Goal: Transaction & Acquisition: Purchase product/service

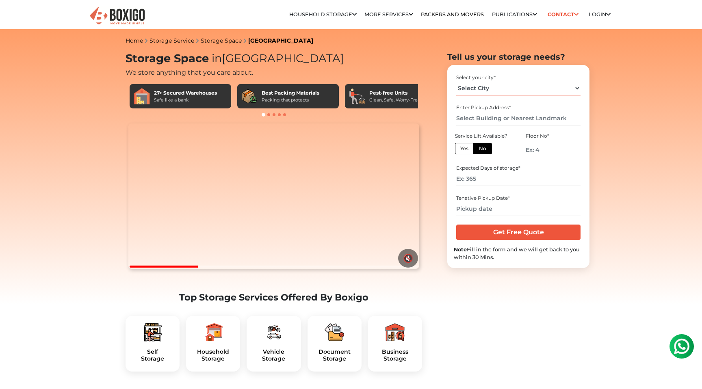
click at [494, 87] on select "Select City Bangalore Bengaluru Bhopal Bhubaneswar Chennai Coimbatore Cuttack D…" at bounding box center [518, 88] width 124 height 14
select select "[GEOGRAPHIC_DATA]"
click at [456, 81] on select "Select City Bangalore Bengaluru Bhopal Bhubaneswar Chennai Coimbatore Cuttack D…" at bounding box center [518, 88] width 124 height 14
click at [480, 119] on input "text" at bounding box center [518, 118] width 124 height 14
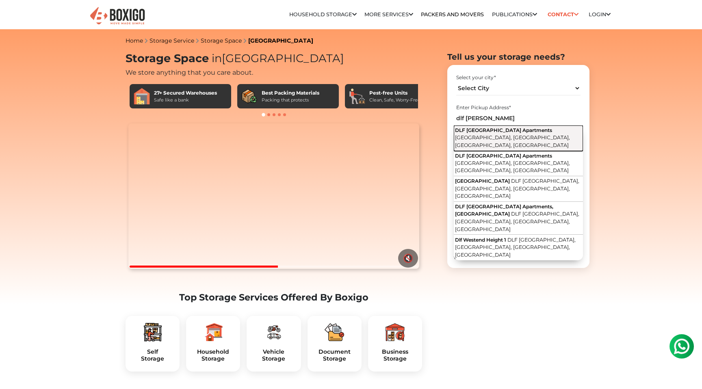
click at [491, 134] on span "DLF Westend Avenue, DLF Newtown, Akshayanagar, Bengaluru, Karnataka" at bounding box center [512, 141] width 115 height 14
type input "DLF Westend Heights Apartments, DLF Westend Avenue, DLF Newtown, Akshayanagar, …"
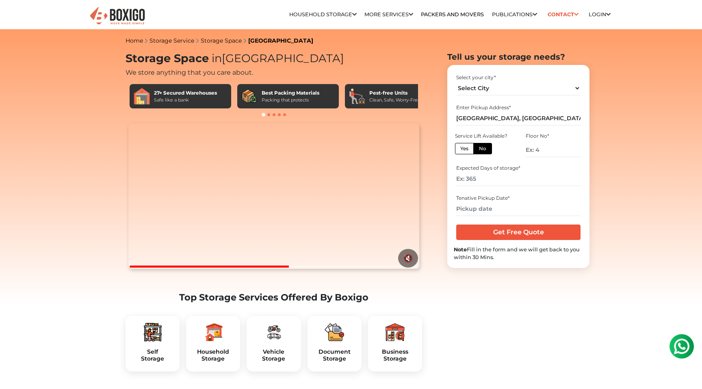
click at [470, 149] on label "Yes" at bounding box center [464, 148] width 19 height 11
click at [465, 149] on input "Yes" at bounding box center [462, 147] width 5 height 5
radio input "true"
click at [480, 179] on input "number" at bounding box center [518, 179] width 124 height 14
click at [430, 14] on link "Packers and Movers" at bounding box center [452, 14] width 63 height 6
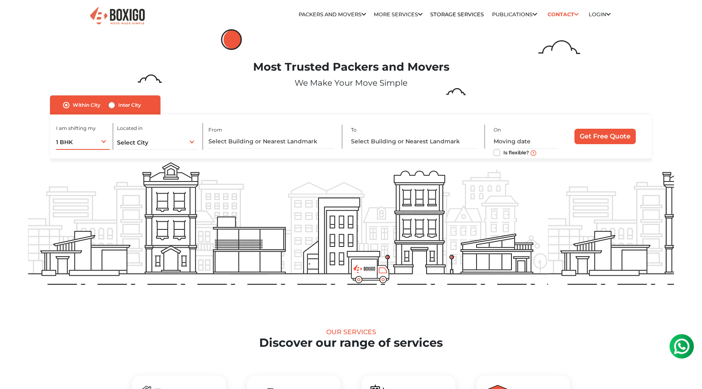
click at [105, 144] on div "1 BHK 1 BHK 2 BHK 3 BHK 3 + BHK FEW ITEMS" at bounding box center [83, 141] width 54 height 17
click at [104, 158] on li "1 BHK" at bounding box center [111, 159] width 110 height 16
click at [154, 141] on div "Select City Select City Bangalore Bengaluru Bhopal Bhubaneswar Chennai Coimbato…" at bounding box center [157, 141] width 81 height 17
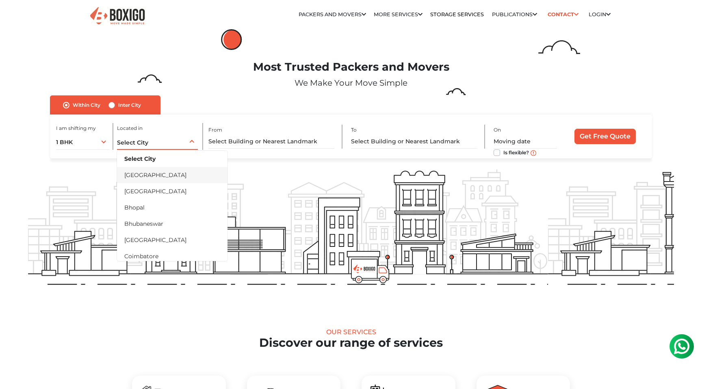
click at [151, 176] on li "[GEOGRAPHIC_DATA]" at bounding box center [172, 175] width 110 height 16
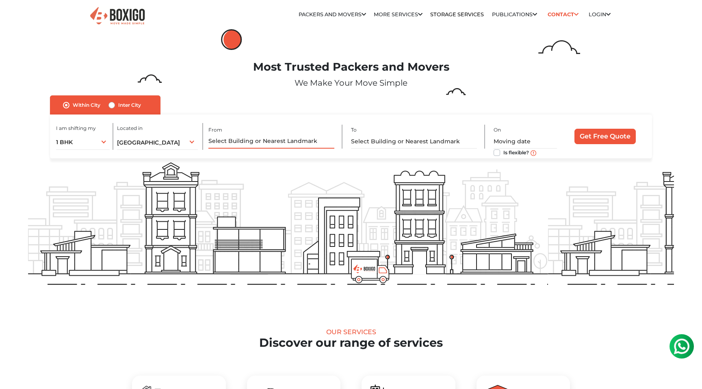
click at [248, 144] on input "text" at bounding box center [271, 141] width 126 height 14
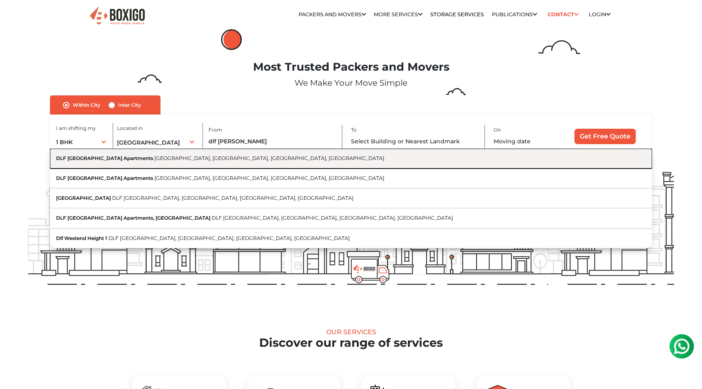
click at [261, 160] on span "DLF Westend Avenue, DLF Newtown, Akshayanagar, Bengaluru, Karnataka" at bounding box center [269, 158] width 230 height 6
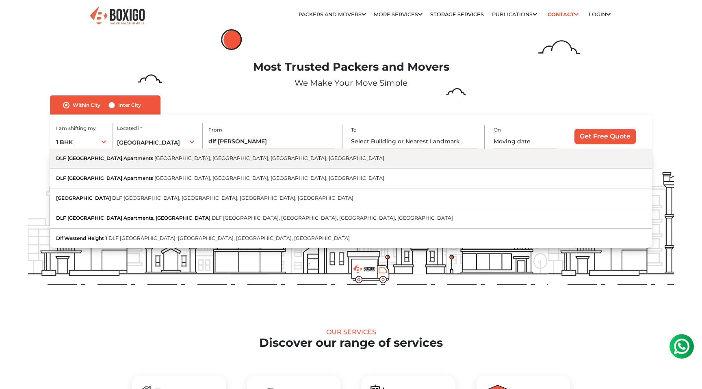
type input "DLF Westend Heights Apartments, DLF Westend Avenue, DLF Newtown, Akshayanagar, …"
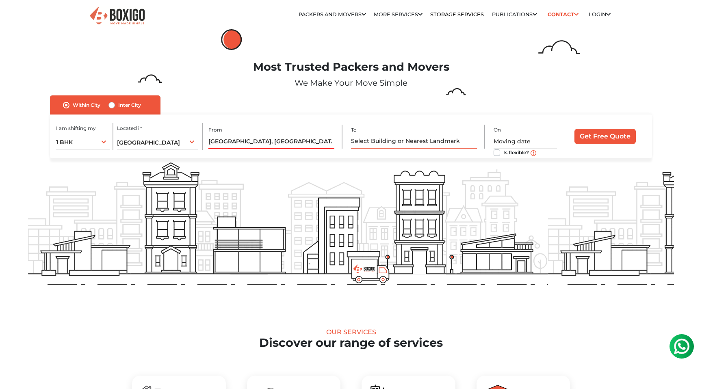
click at [361, 138] on input "text" at bounding box center [414, 141] width 126 height 14
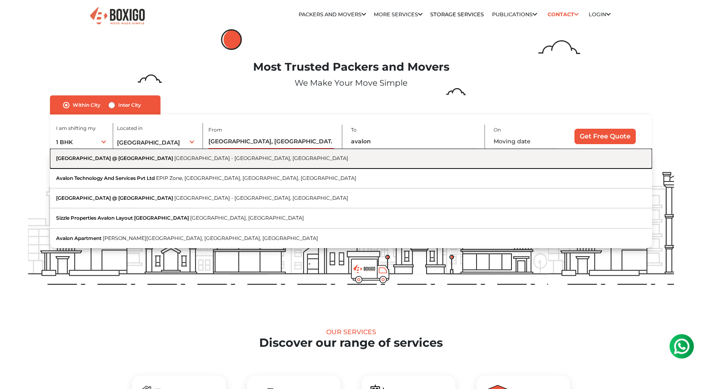
click at [368, 164] on button "Avalon Park @ The Prestige City Sarjapur - Marathahalli Road, Ittangur, Bengalu…" at bounding box center [351, 159] width 602 height 20
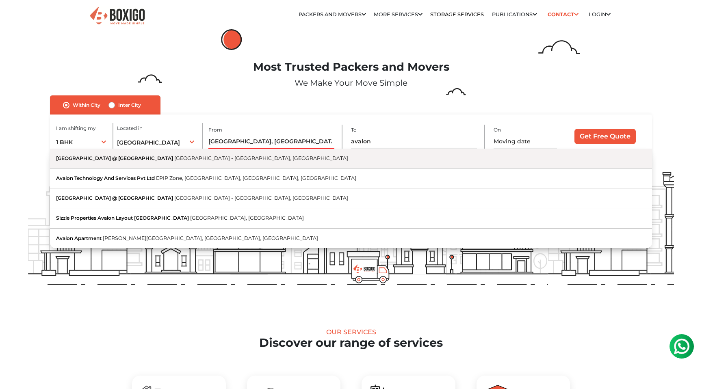
type input "Avalon Park @ The Prestige City, Sarjapur - Marathahalli Road, Ittangur, Bengal…"
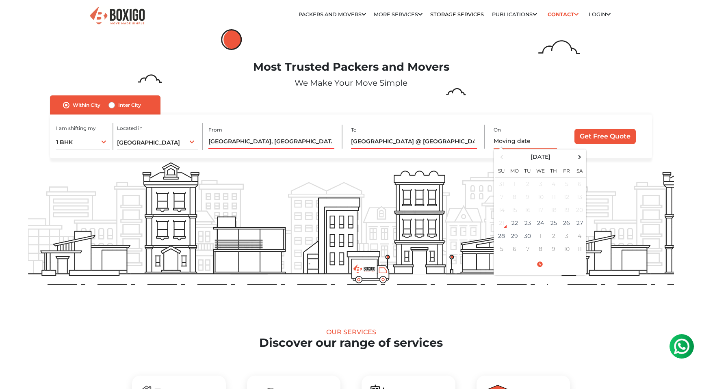
click at [513, 143] on input "text" at bounding box center [524, 141] width 63 height 14
click at [528, 236] on td "30" at bounding box center [527, 235] width 13 height 13
type input "09/30/2025 12:00 AM"
click at [608, 139] on input "Get Free Quote" at bounding box center [604, 136] width 61 height 15
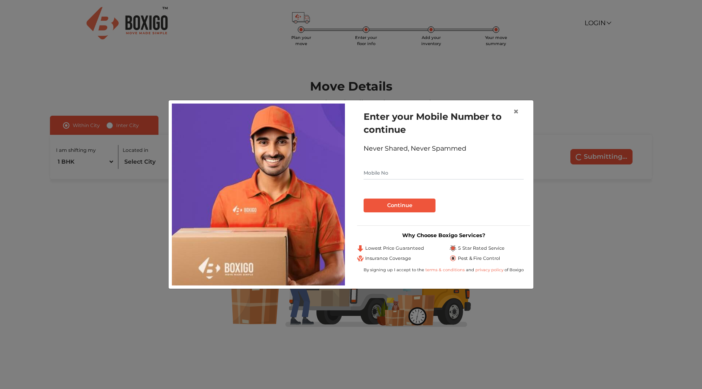
click at [394, 175] on input "text" at bounding box center [443, 172] width 160 height 13
type input "7676393175"
click at [363, 199] on button "Continue" at bounding box center [399, 206] width 72 height 14
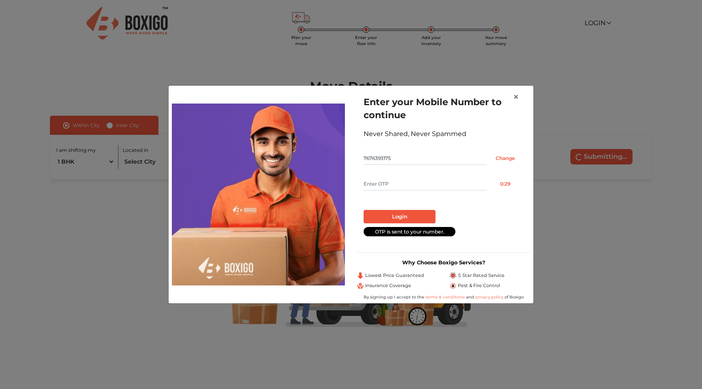
click at [403, 185] on input "text" at bounding box center [424, 183] width 123 height 13
type input "6277"
click at [404, 216] on button "Login" at bounding box center [399, 217] width 72 height 14
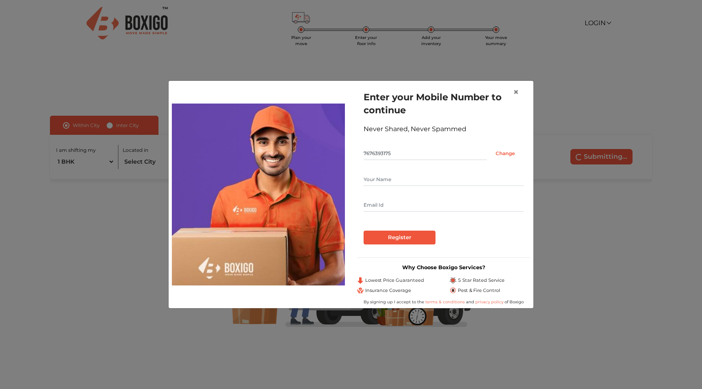
click at [390, 180] on input "text" at bounding box center [443, 179] width 160 height 13
type input "Saurabh"
type input "[EMAIL_ADDRESS][DOMAIN_NAME]"
click at [363, 231] on input "Register" at bounding box center [399, 238] width 72 height 14
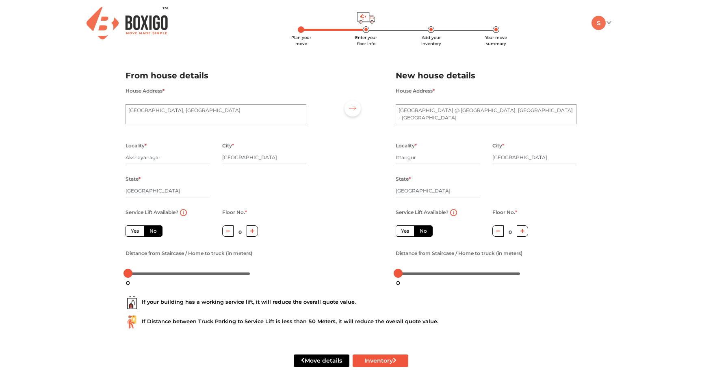
click at [136, 234] on label "Yes" at bounding box center [134, 230] width 19 height 11
click at [136, 233] on input "Yes" at bounding box center [133, 229] width 5 height 5
radio input "true"
click at [403, 232] on label "Yes" at bounding box center [405, 230] width 19 height 11
click at [403, 232] on input "Yes" at bounding box center [403, 229] width 5 height 5
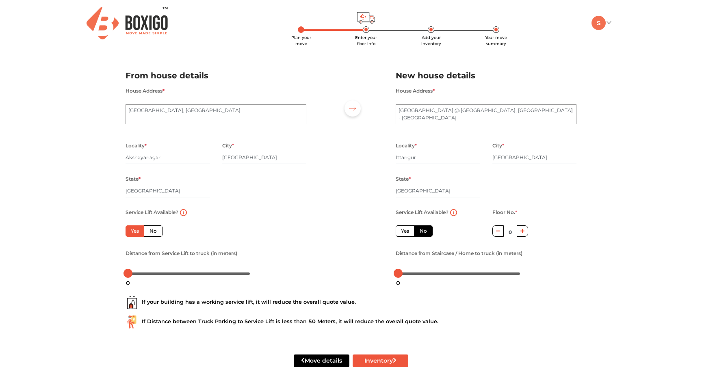
radio input "false"
click at [151, 233] on label "No" at bounding box center [153, 230] width 19 height 11
click at [151, 233] on input "No" at bounding box center [151, 229] width 5 height 5
radio input "true"
click at [131, 235] on label "Yes" at bounding box center [134, 230] width 19 height 11
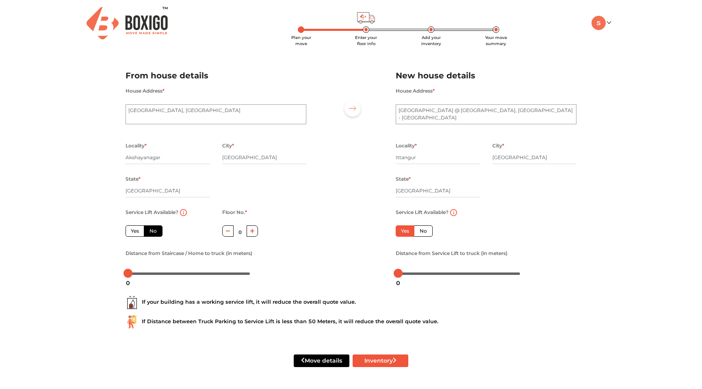
click at [131, 233] on input "Yes" at bounding box center [133, 229] width 5 height 5
radio input "true"
drag, startPoint x: 129, startPoint y: 275, endPoint x: 153, endPoint y: 274, distance: 24.4
click at [153, 274] on div at bounding box center [152, 273] width 9 height 9
drag, startPoint x: 398, startPoint y: 274, endPoint x: 428, endPoint y: 274, distance: 30.9
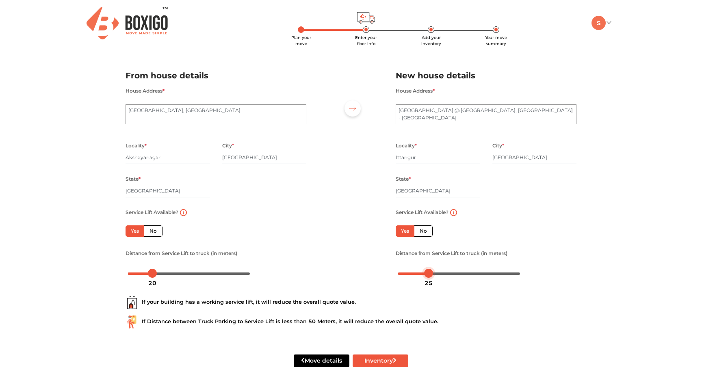
click at [428, 274] on div at bounding box center [428, 273] width 9 height 9
click at [383, 365] on button "Inventory" at bounding box center [380, 361] width 56 height 13
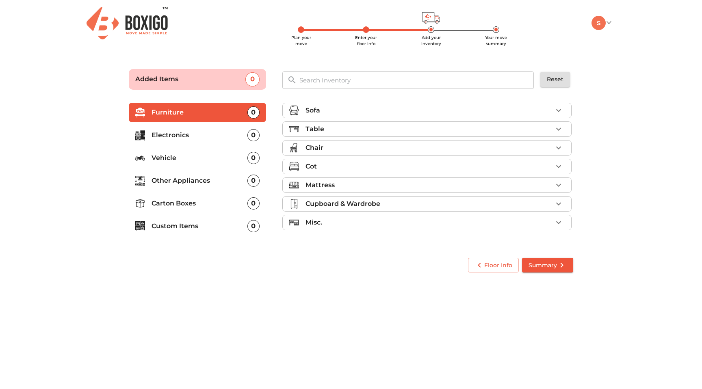
click at [560, 129] on icon "button" at bounding box center [558, 129] width 10 height 10
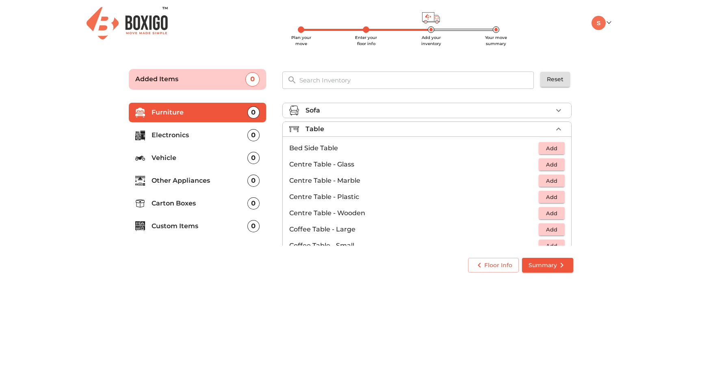
click at [560, 129] on icon "button" at bounding box center [558, 129] width 5 height 3
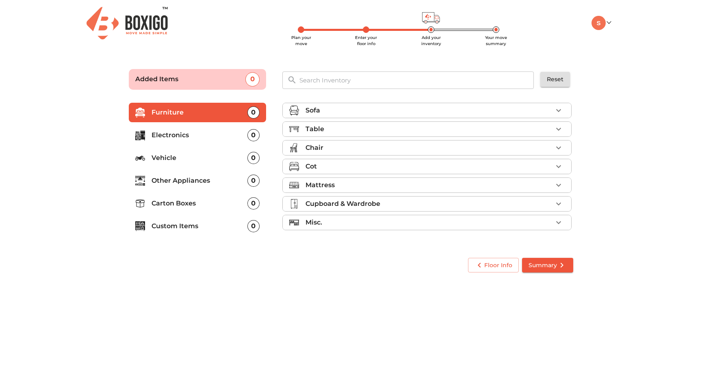
click at [560, 166] on icon "button" at bounding box center [558, 166] width 5 height 3
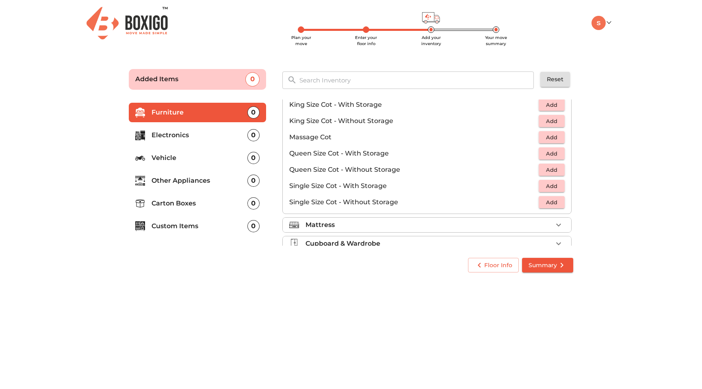
scroll to position [227, 0]
click at [555, 171] on span "Add" at bounding box center [552, 169] width 18 height 9
click at [455, 225] on div "Mattress" at bounding box center [428, 225] width 247 height 10
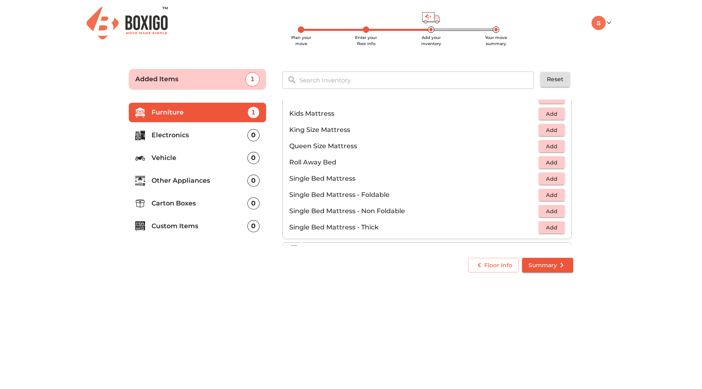
scroll to position [139, 0]
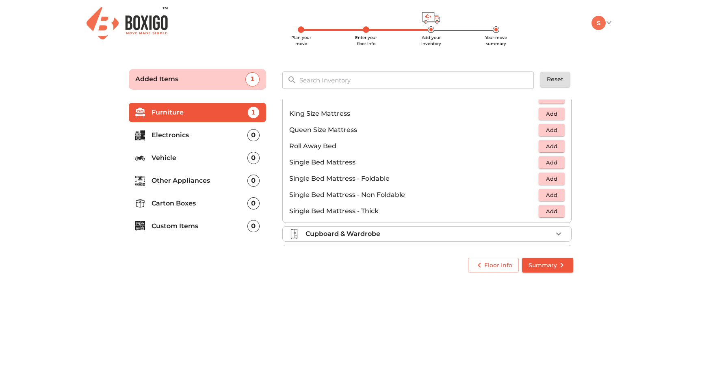
click at [551, 132] on span "Add" at bounding box center [552, 129] width 18 height 9
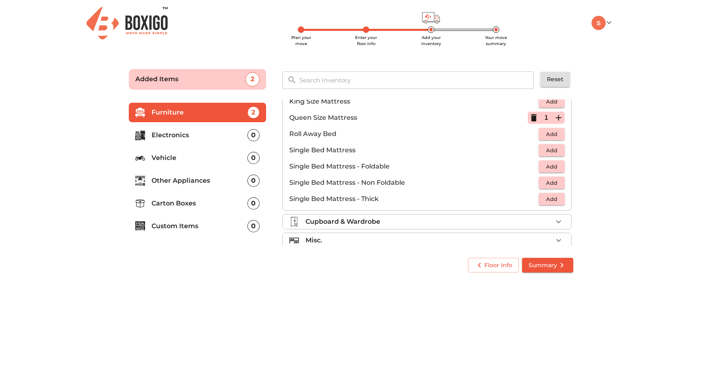
scroll to position [160, 0]
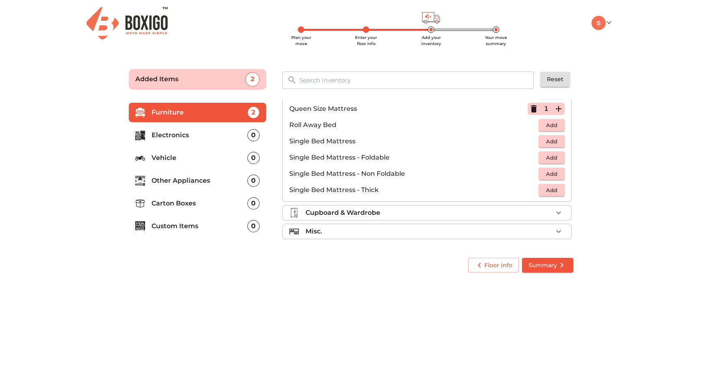
click at [425, 213] on div "Cupboard & Wardrobe" at bounding box center [428, 213] width 247 height 10
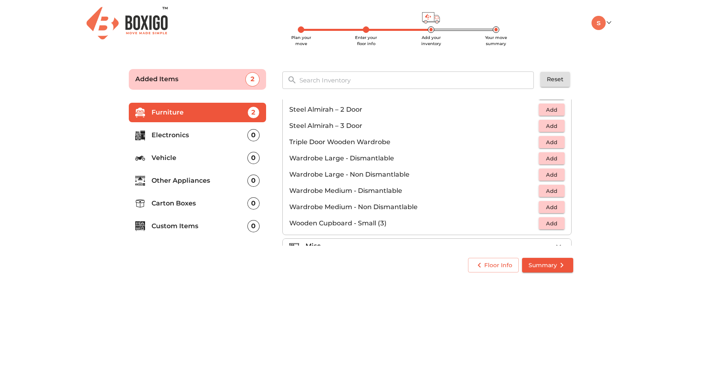
scroll to position [274, 0]
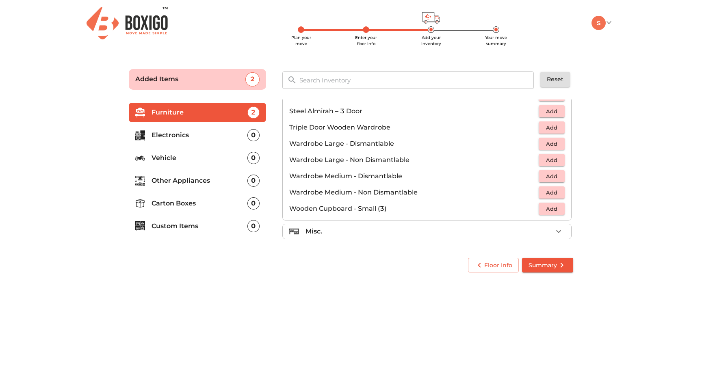
click at [419, 231] on div "Misc." at bounding box center [428, 232] width 247 height 10
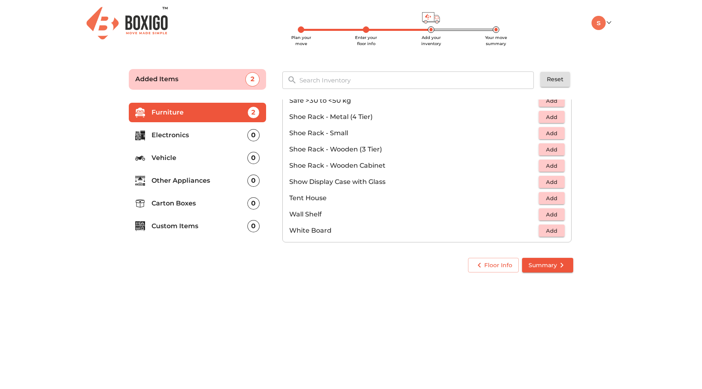
scroll to position [437, 0]
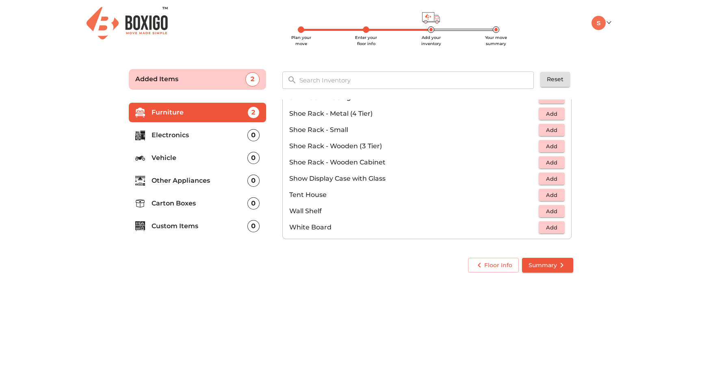
click at [226, 139] on p "Electronics" at bounding box center [199, 135] width 96 height 10
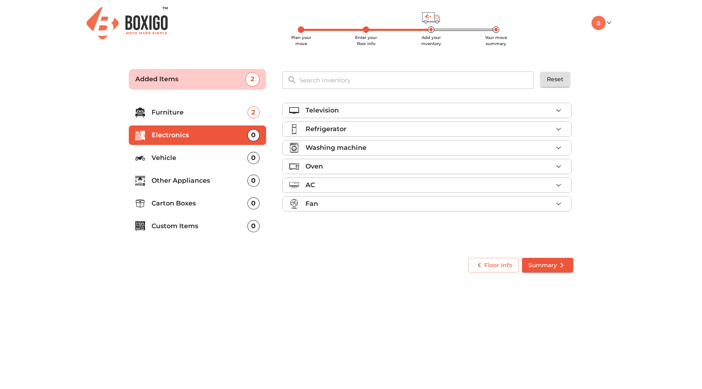
click at [464, 108] on div "Television" at bounding box center [428, 111] width 247 height 10
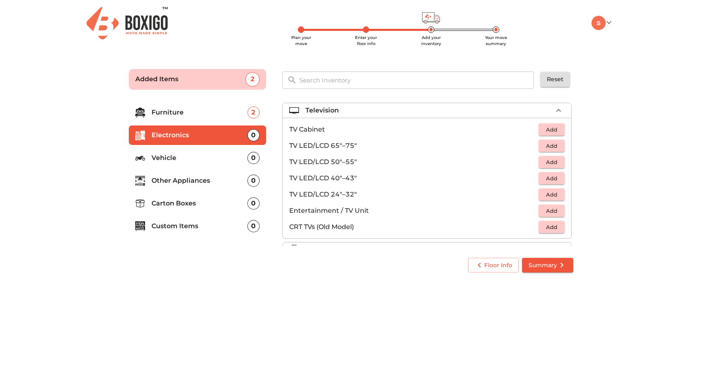
click at [552, 165] on span "Add" at bounding box center [552, 162] width 18 height 9
click at [559, 108] on icon "button" at bounding box center [558, 111] width 10 height 10
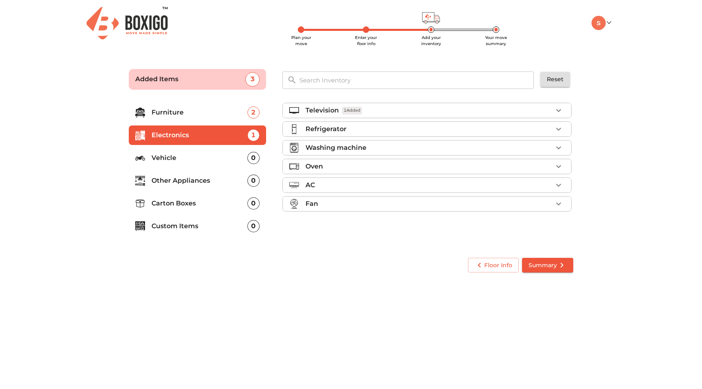
click at [559, 129] on icon "button" at bounding box center [558, 129] width 10 height 10
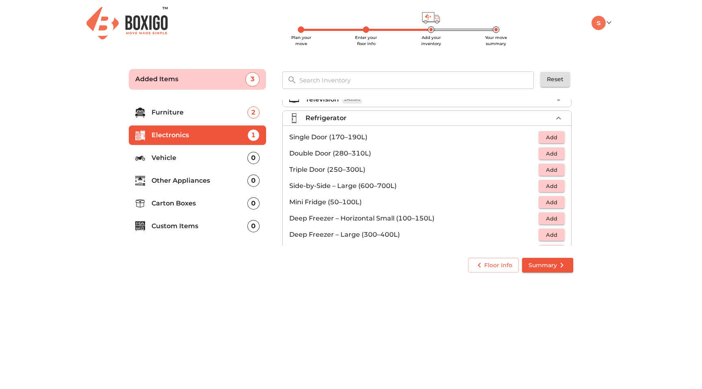
scroll to position [13, 0]
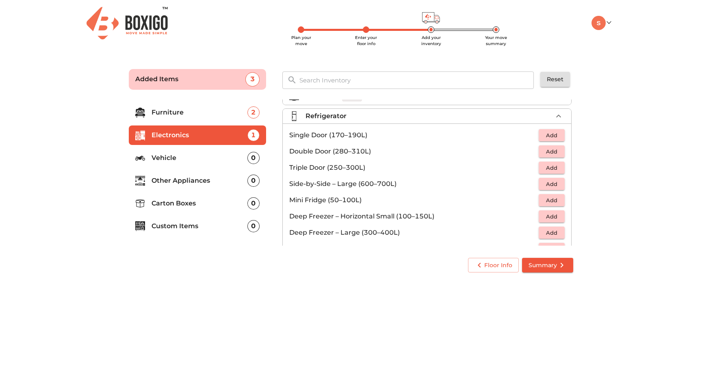
click at [550, 153] on span "Add" at bounding box center [552, 151] width 18 height 9
click at [557, 115] on icon "button" at bounding box center [558, 116] width 10 height 10
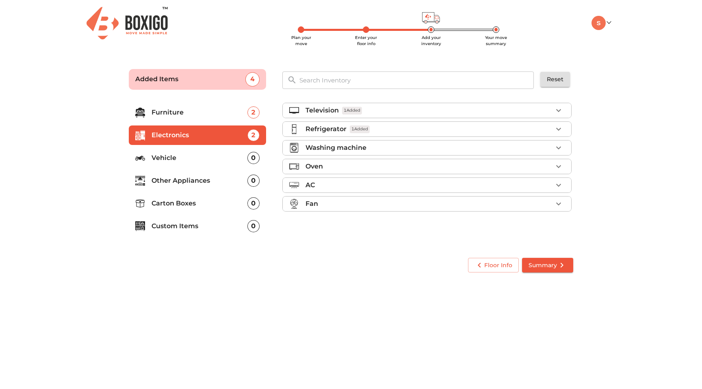
scroll to position [0, 0]
click at [559, 145] on icon "button" at bounding box center [558, 148] width 10 height 10
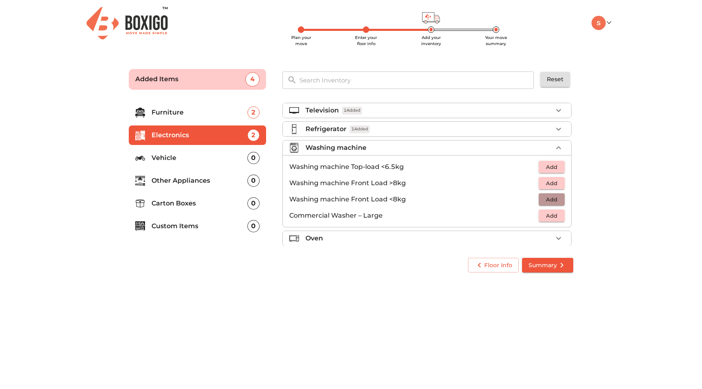
click at [554, 200] on span "Add" at bounding box center [552, 199] width 18 height 9
click at [558, 149] on icon "button" at bounding box center [558, 148] width 10 height 10
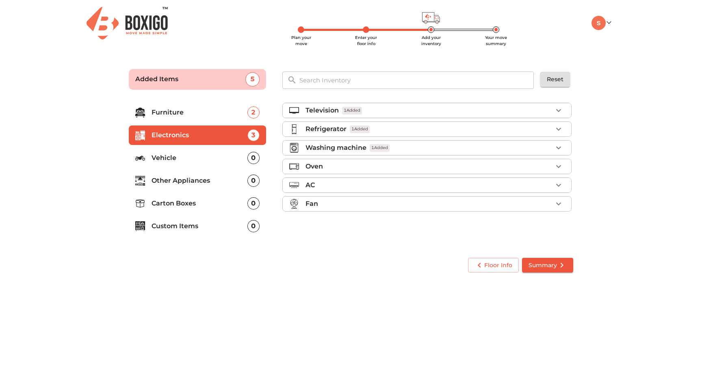
click at [556, 165] on icon "button" at bounding box center [558, 167] width 10 height 10
click at [551, 202] on span "Add" at bounding box center [552, 201] width 18 height 9
click at [560, 167] on icon "button" at bounding box center [558, 167] width 10 height 10
click at [558, 202] on icon "button" at bounding box center [558, 204] width 10 height 10
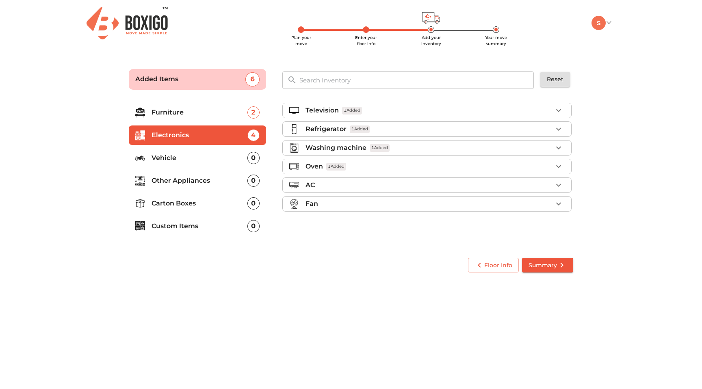
click at [205, 160] on p "Vehicle" at bounding box center [199, 158] width 96 height 10
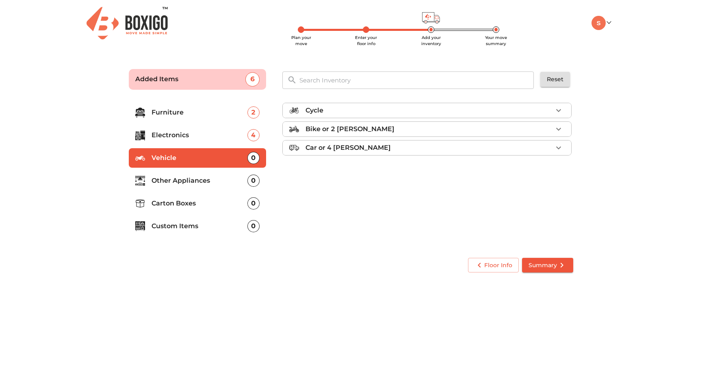
click at [210, 182] on p "Other Appliances" at bounding box center [199, 181] width 96 height 10
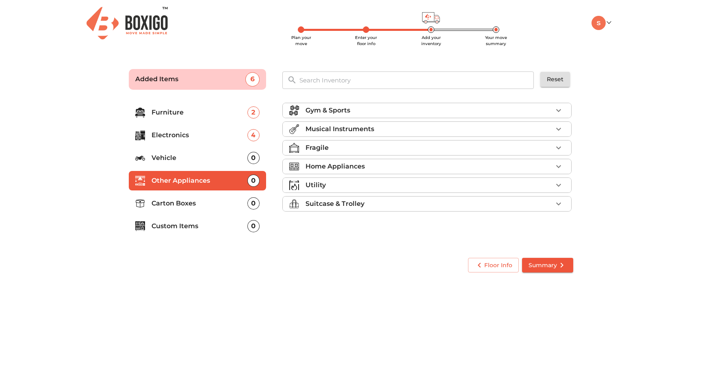
click at [352, 126] on p "Musical Instruments" at bounding box center [339, 129] width 69 height 10
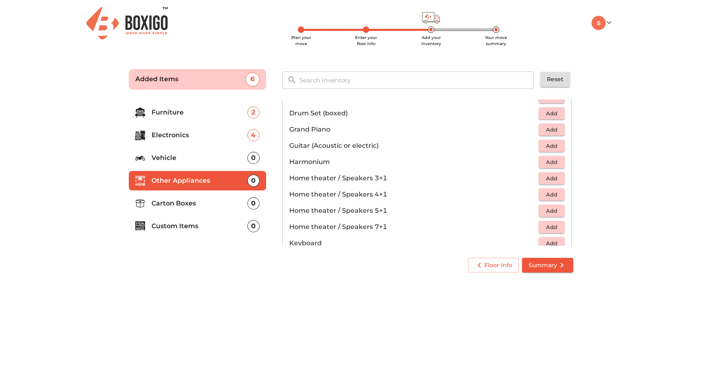
scroll to position [77, 0]
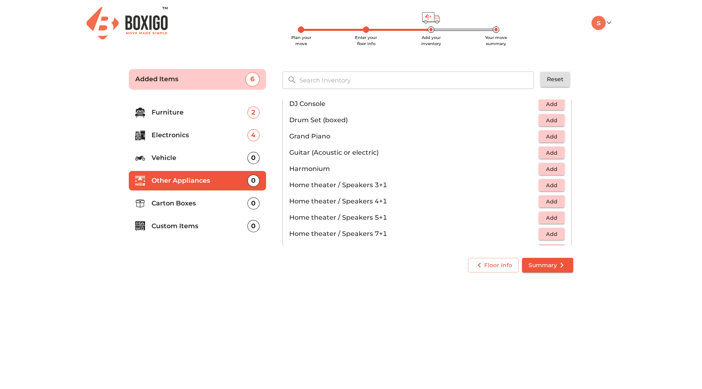
click at [550, 155] on span "Add" at bounding box center [552, 152] width 18 height 9
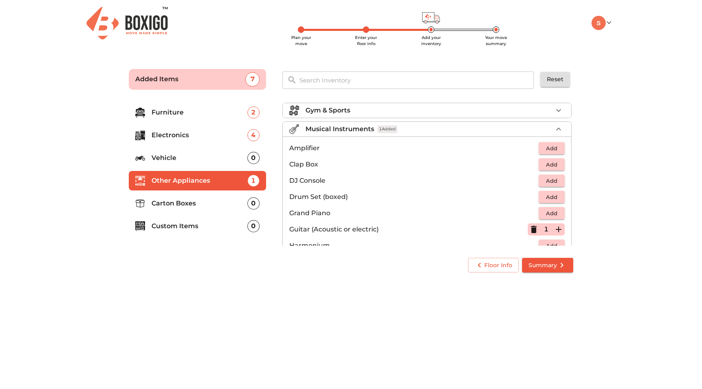
click at [358, 126] on p "Musical Instruments" at bounding box center [339, 129] width 69 height 10
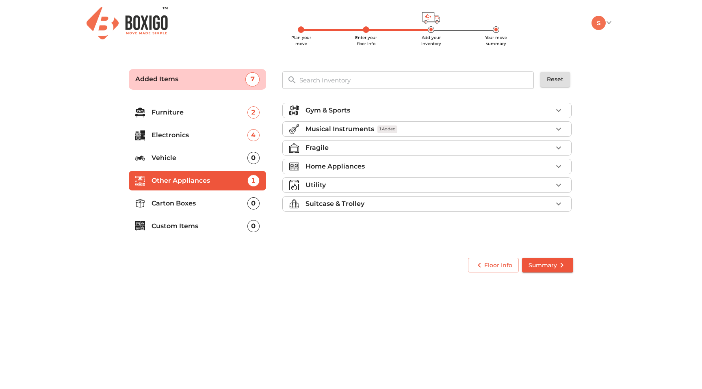
click at [351, 115] on div "Gym & Sports" at bounding box center [428, 111] width 247 height 10
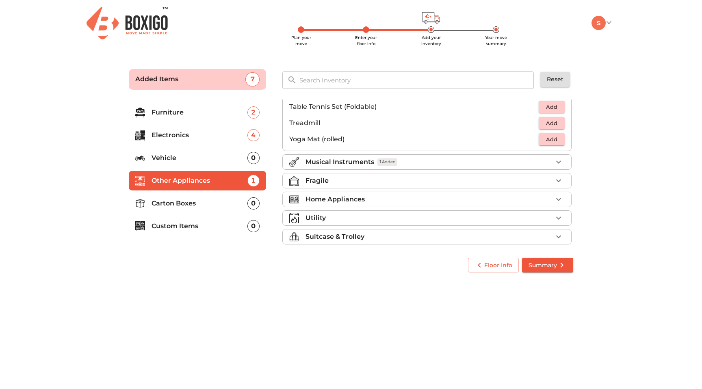
scroll to position [272, 0]
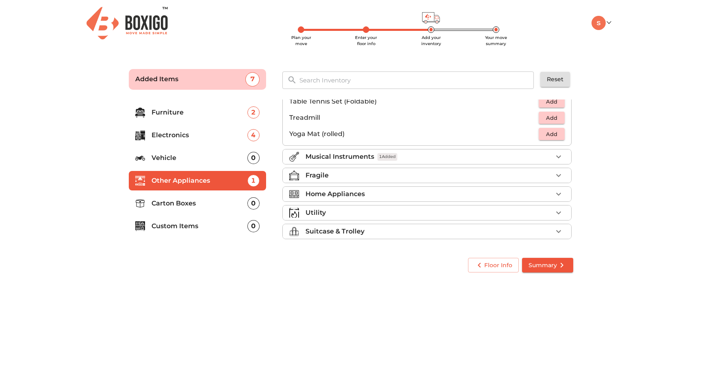
click at [362, 174] on div "Fragile" at bounding box center [428, 176] width 247 height 10
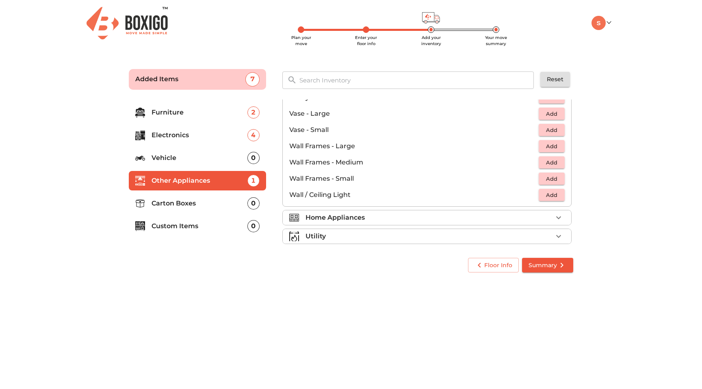
scroll to position [537, 0]
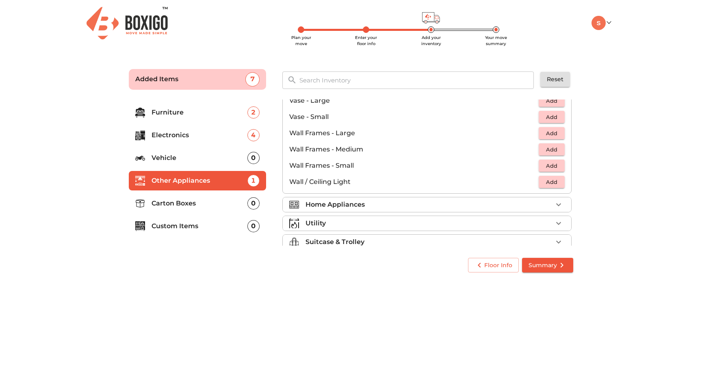
click at [361, 200] on p "Home Appliances" at bounding box center [334, 205] width 59 height 10
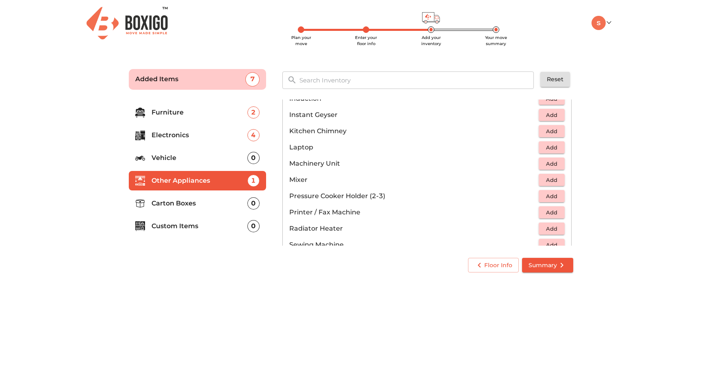
scroll to position [387, 0]
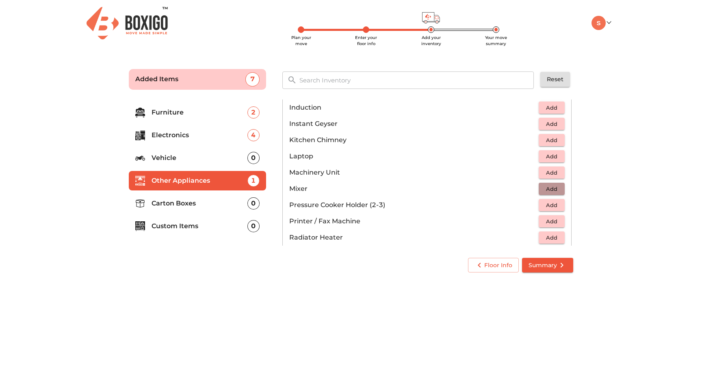
click at [548, 193] on span "Add" at bounding box center [552, 188] width 18 height 9
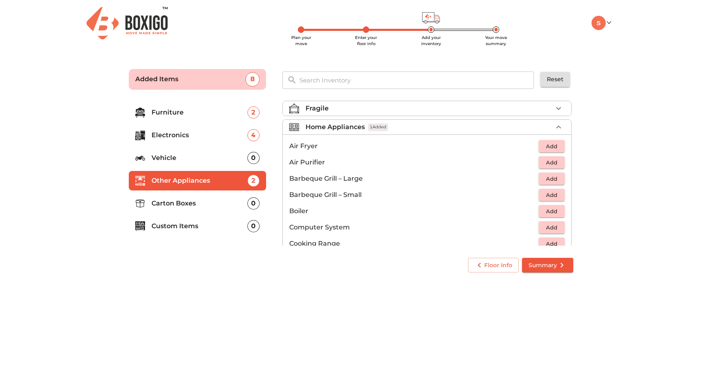
scroll to position [26, 0]
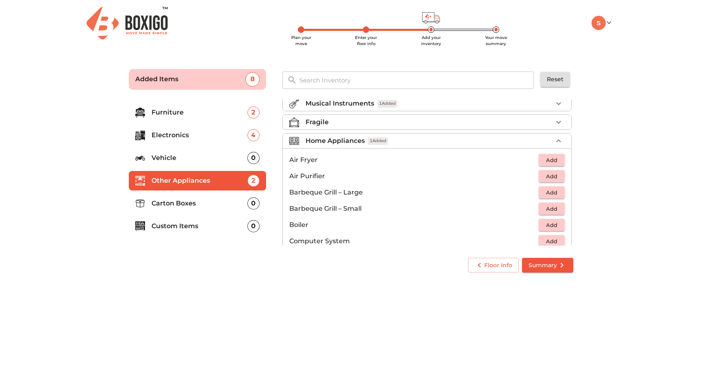
click at [558, 136] on icon "button" at bounding box center [558, 141] width 10 height 10
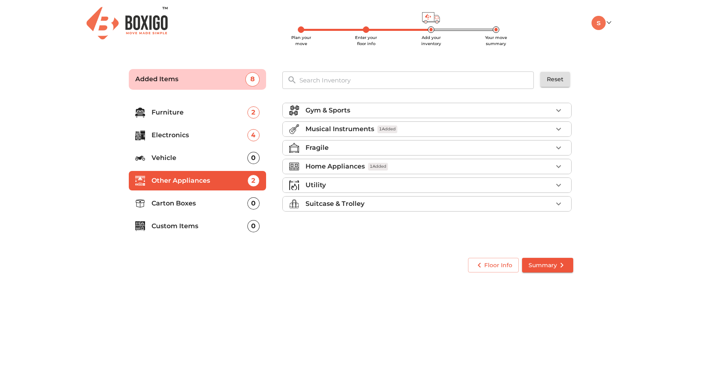
scroll to position [0, 0]
click at [560, 171] on icon "button" at bounding box center [558, 167] width 10 height 10
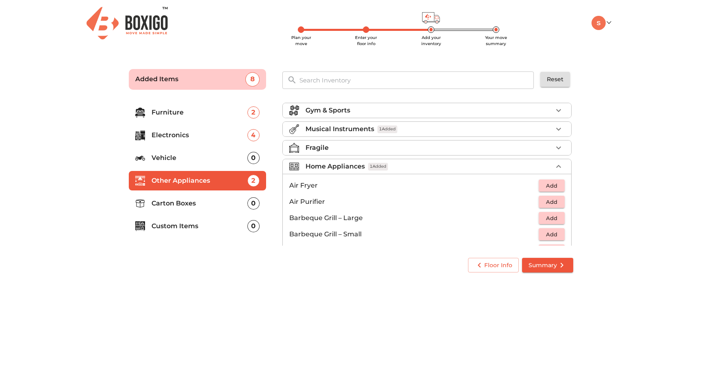
click at [229, 208] on p "Carton Boxes" at bounding box center [199, 204] width 96 height 10
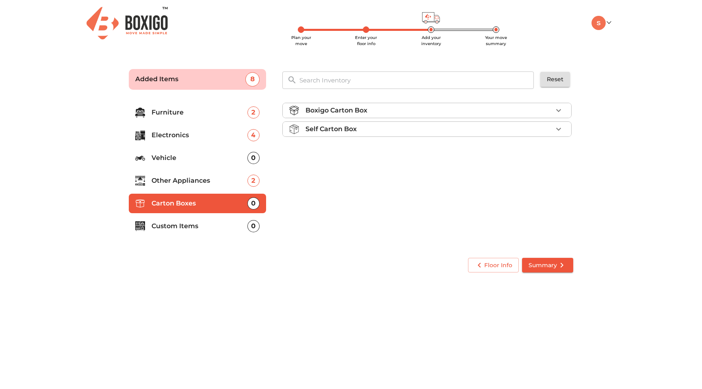
click at [368, 114] on div "Boxigo Carton Box" at bounding box center [428, 111] width 247 height 10
click at [368, 151] on div "Self Carton Box" at bounding box center [428, 152] width 247 height 10
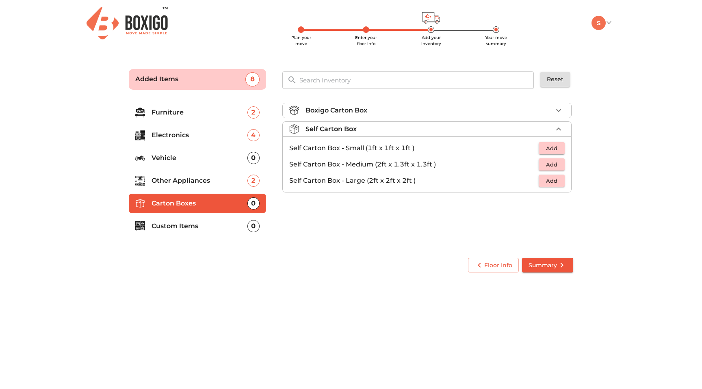
click at [371, 109] on div "Boxigo Carton Box" at bounding box center [428, 111] width 247 height 10
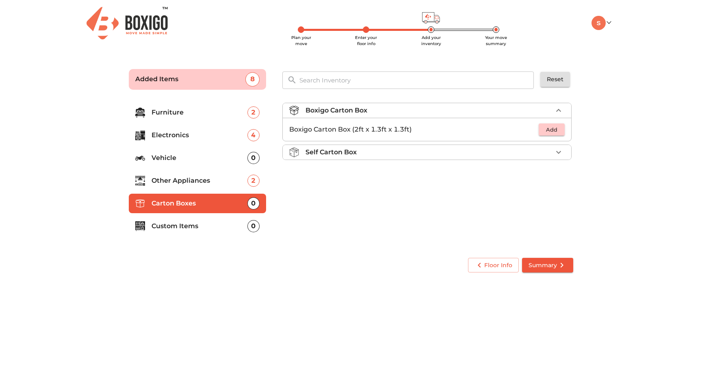
click at [553, 132] on span "Add" at bounding box center [552, 129] width 18 height 9
click at [560, 131] on icon "button" at bounding box center [558, 130] width 10 height 10
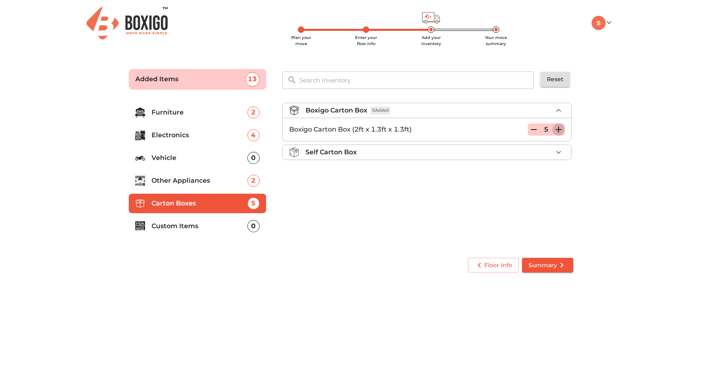
click at [560, 131] on icon "button" at bounding box center [558, 130] width 10 height 10
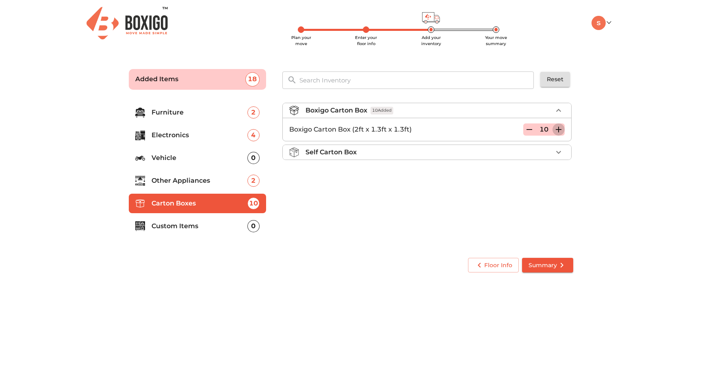
click at [560, 131] on icon "button" at bounding box center [558, 130] width 10 height 10
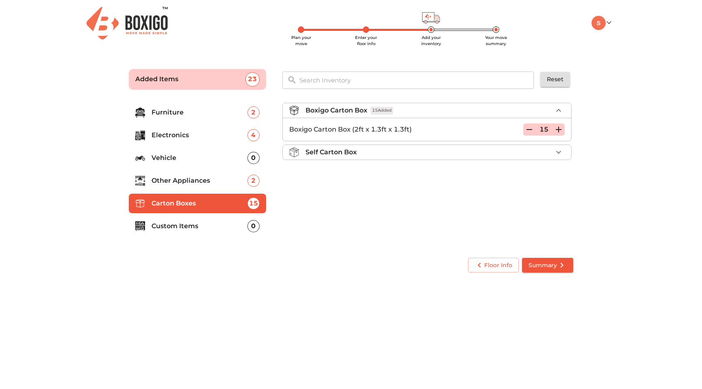
click at [560, 131] on icon "button" at bounding box center [558, 130] width 10 height 10
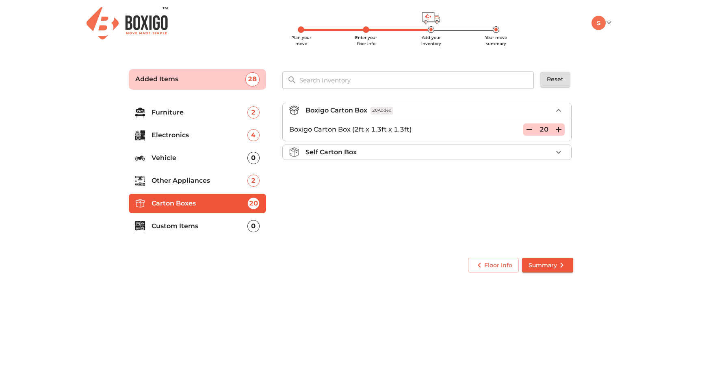
click at [199, 231] on p "Custom Items" at bounding box center [199, 226] width 96 height 10
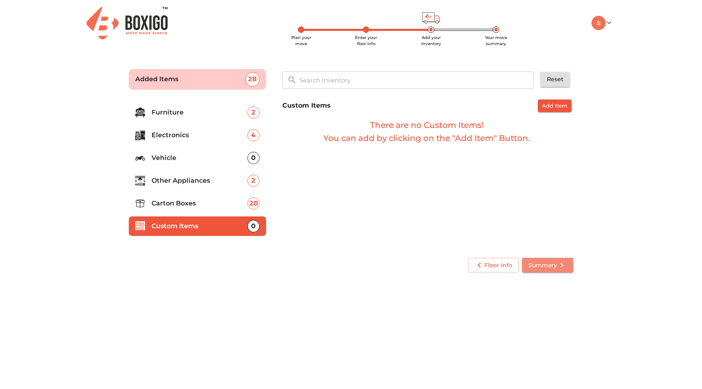
click at [541, 262] on span "Summary" at bounding box center [547, 265] width 38 height 10
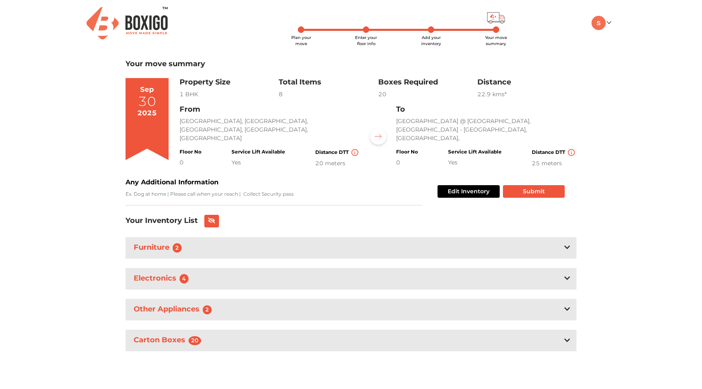
click at [565, 249] on icon at bounding box center [567, 247] width 6 height 6
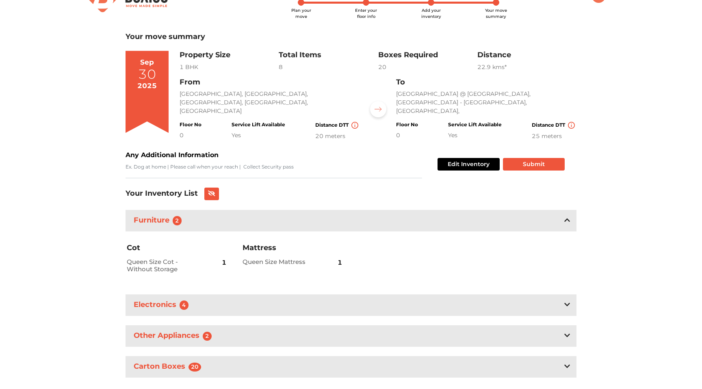
scroll to position [44, 0]
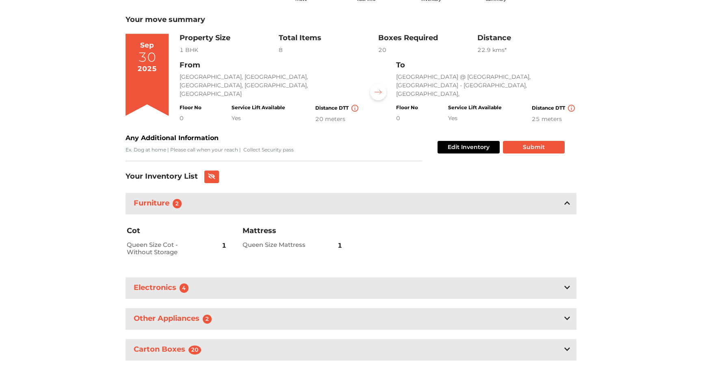
click at [563, 283] on div "Electronics 4" at bounding box center [350, 288] width 451 height 22
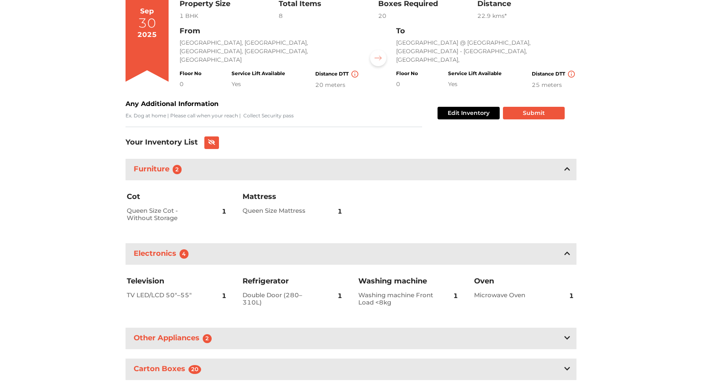
scroll to position [98, 0]
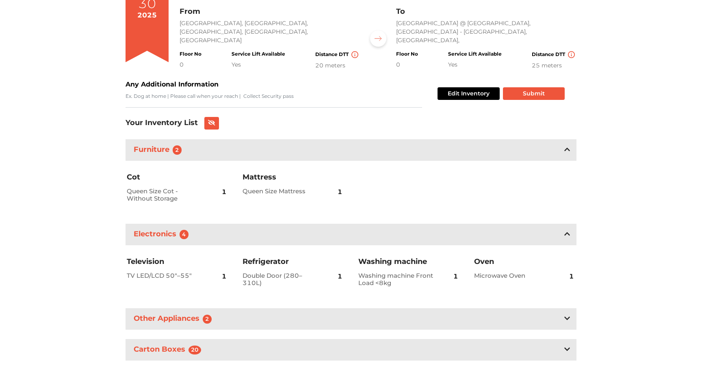
click at [570, 323] on div "Other Appliances 2" at bounding box center [350, 319] width 451 height 22
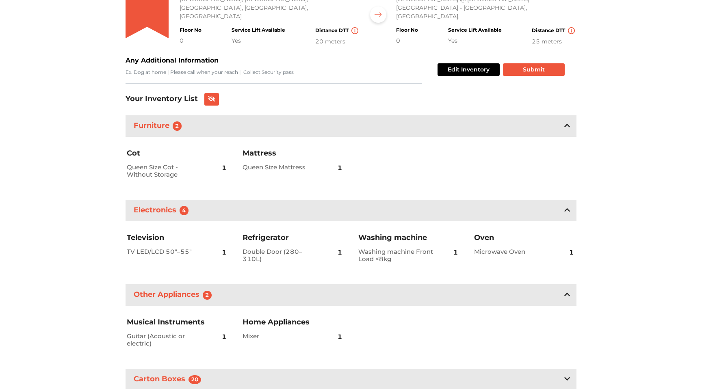
scroll to position [151, 0]
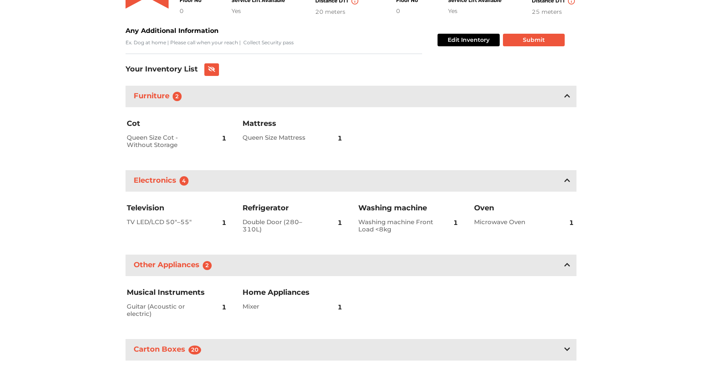
click at [569, 351] on icon at bounding box center [567, 349] width 6 height 6
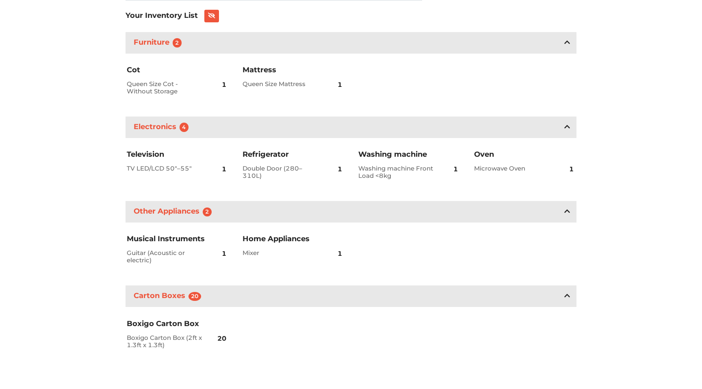
scroll to position [0, 0]
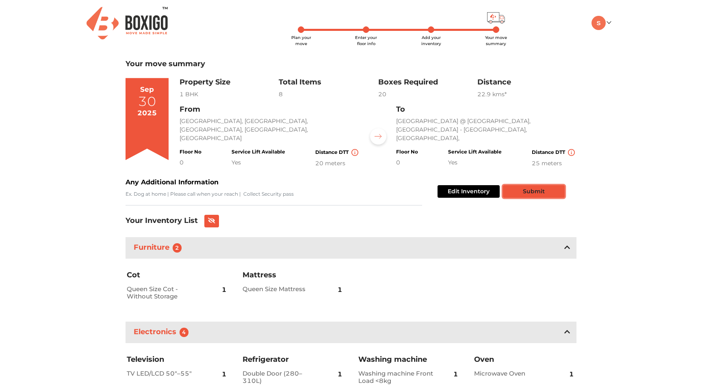
click at [513, 195] on button "Submit" at bounding box center [534, 191] width 62 height 13
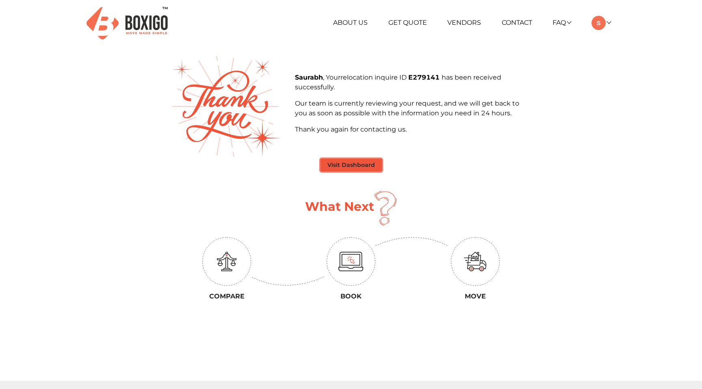
click at [353, 166] on button "Visit Dashboard" at bounding box center [350, 165] width 61 height 13
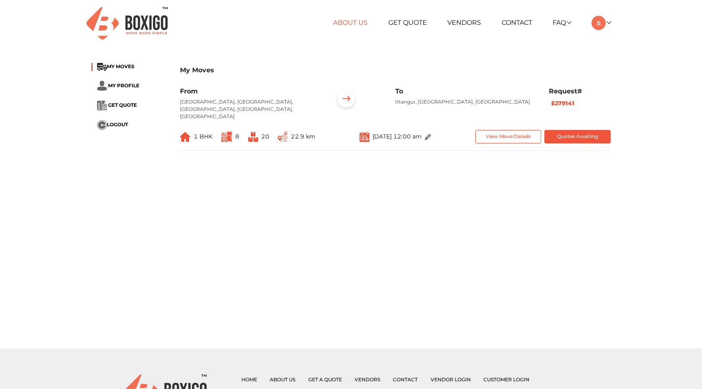
click at [356, 22] on link "About Us" at bounding box center [350, 23] width 35 height 8
click at [597, 22] on img at bounding box center [598, 23] width 14 height 14
click at [617, 45] on link "My Profile" at bounding box center [623, 49] width 65 height 15
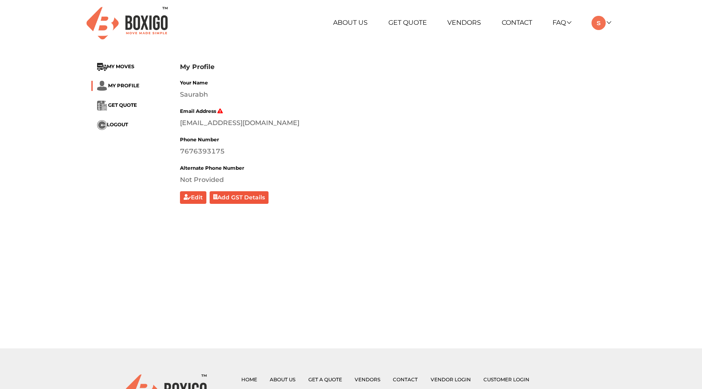
click at [232, 124] on div "[EMAIL_ADDRESS][DOMAIN_NAME]" at bounding box center [395, 123] width 430 height 10
click at [415, 25] on link "Get Quote" at bounding box center [407, 23] width 39 height 8
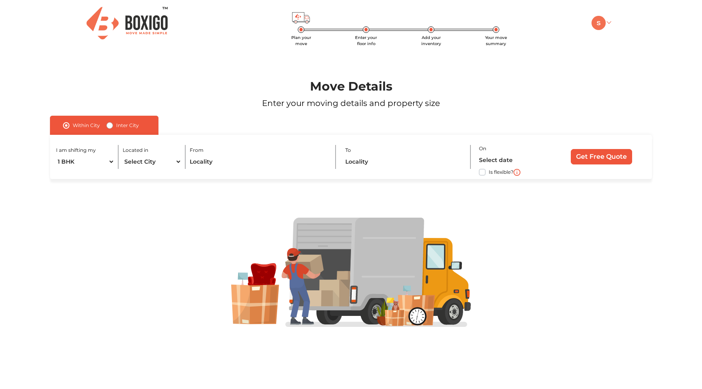
click at [598, 22] on img at bounding box center [598, 23] width 14 height 14
click at [622, 36] on link "My Moves" at bounding box center [623, 34] width 65 height 15
